Goal: Information Seeking & Learning: Learn about a topic

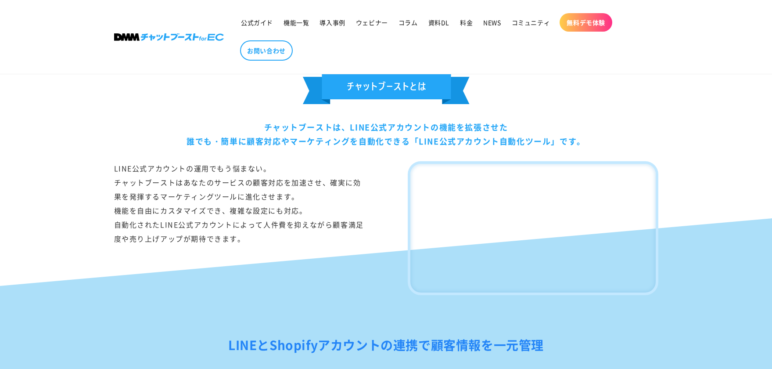
scroll to position [474, 0]
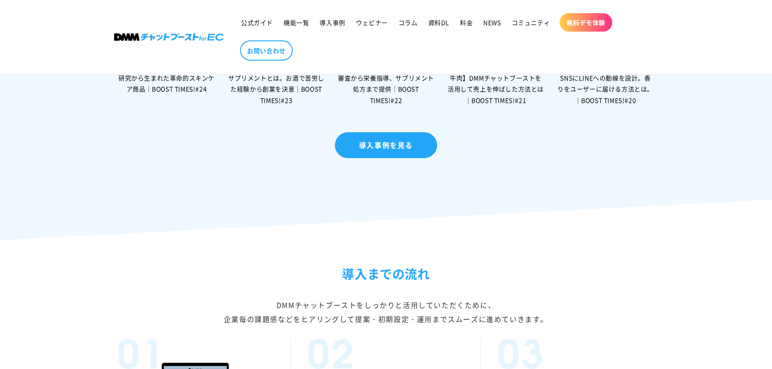
scroll to position [1982, 0]
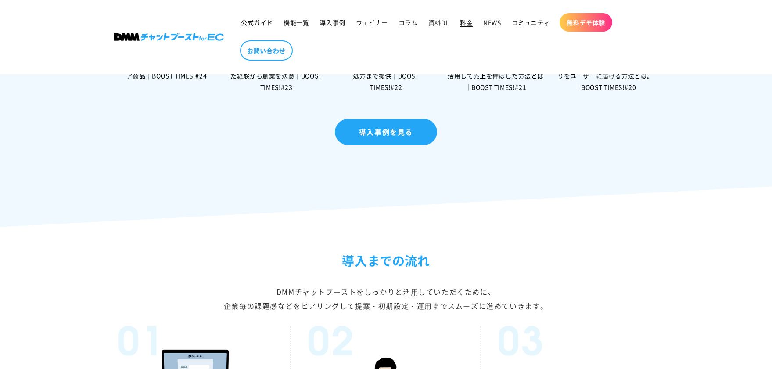
click at [462, 22] on span "料金" at bounding box center [466, 22] width 13 height 8
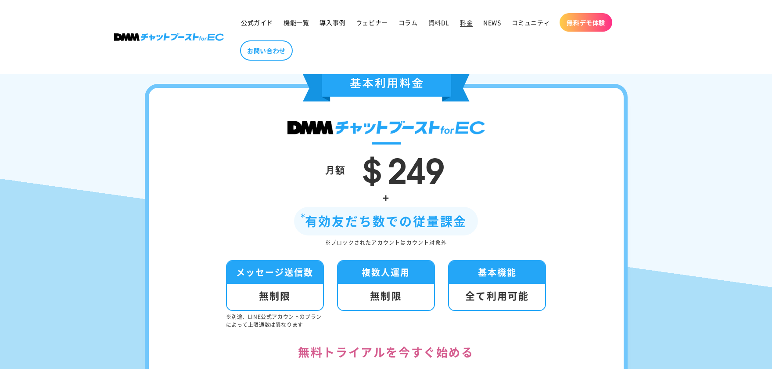
scroll to position [187, 0]
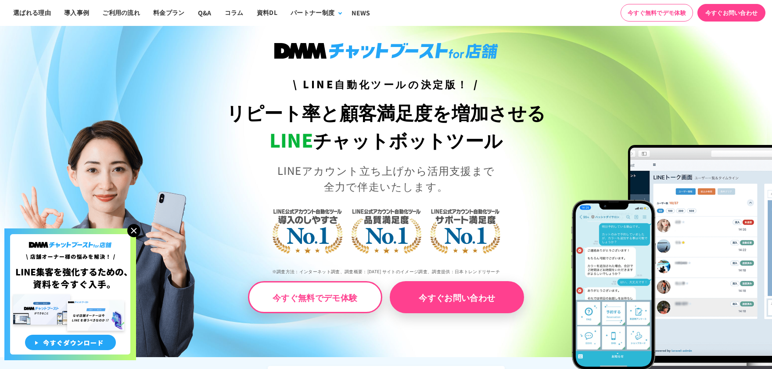
scroll to position [25, 0]
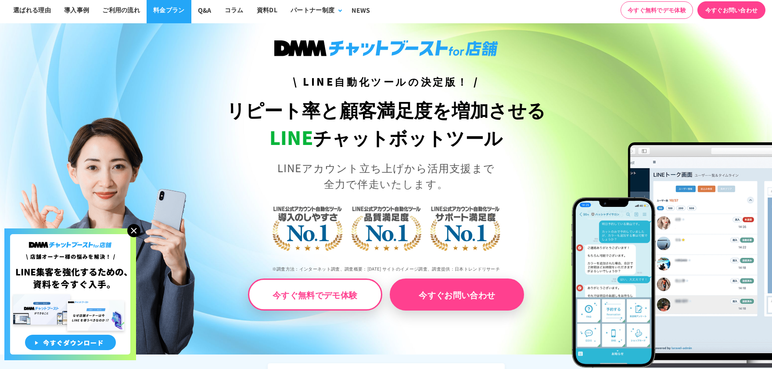
click at [170, 17] on link "料金プラン" at bounding box center [169, 9] width 45 height 27
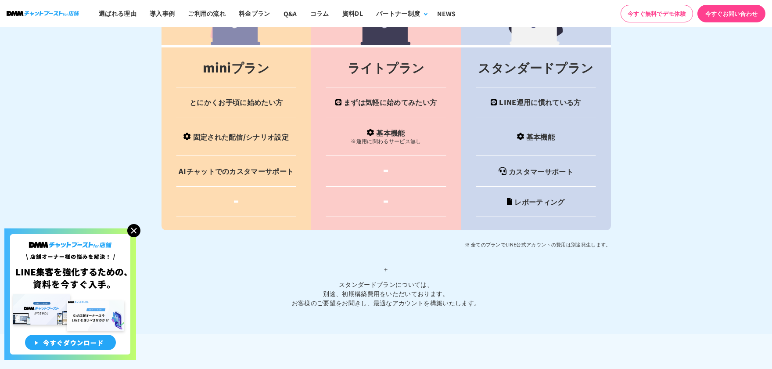
scroll to position [3534, 0]
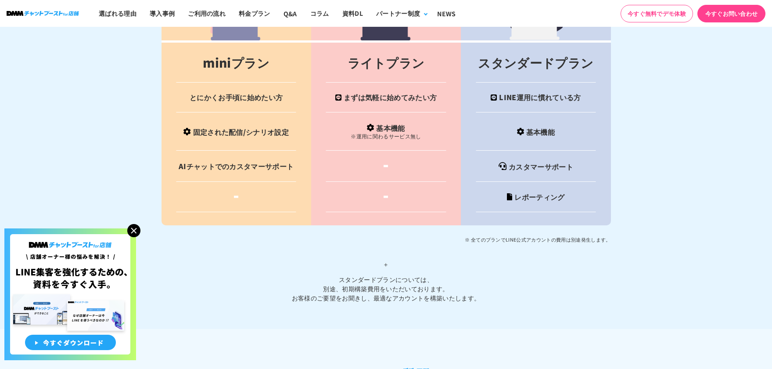
click at [133, 230] on img at bounding box center [133, 230] width 13 height 13
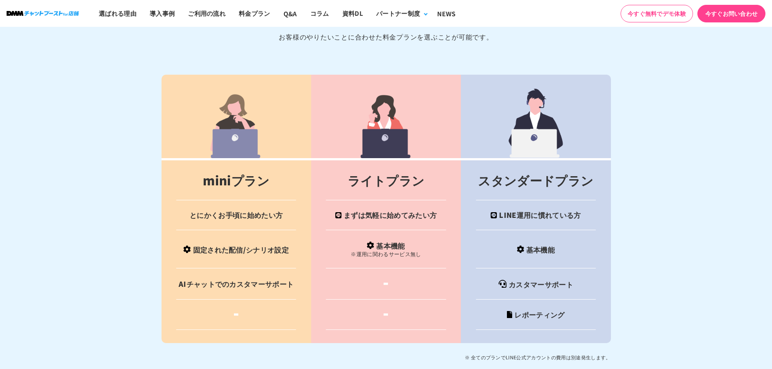
click at [271, 275] on td "AIチャットでのカスタマーサポート" at bounding box center [237, 283] width 150 height 31
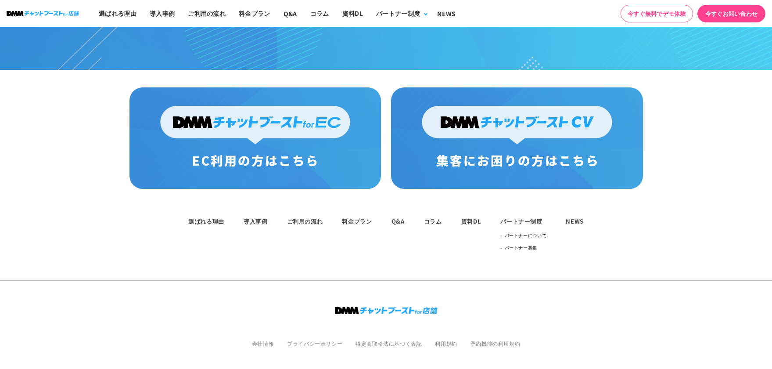
scroll to position [4610, 0]
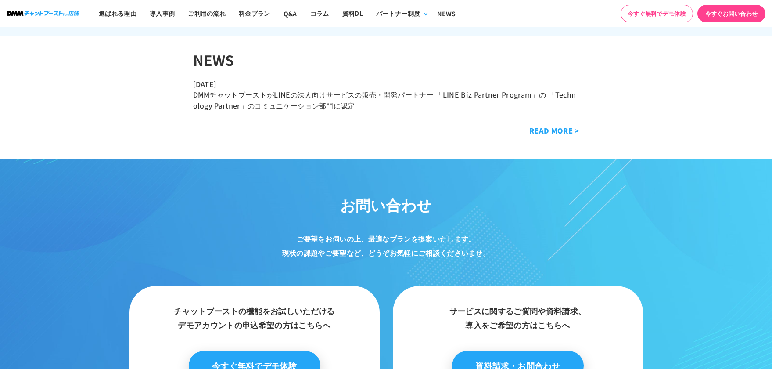
scroll to position [25, 0]
